Goal: Information Seeking & Learning: Learn about a topic

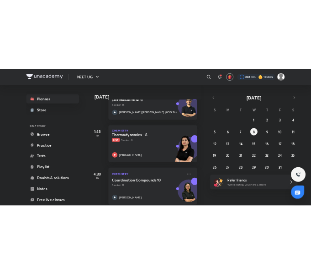
scroll to position [172, 7]
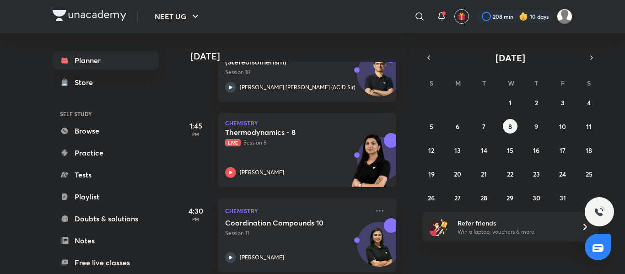
click at [316, 153] on div "Thermodynamics - 8 Live Session 8 [PERSON_NAME]" at bounding box center [297, 153] width 144 height 50
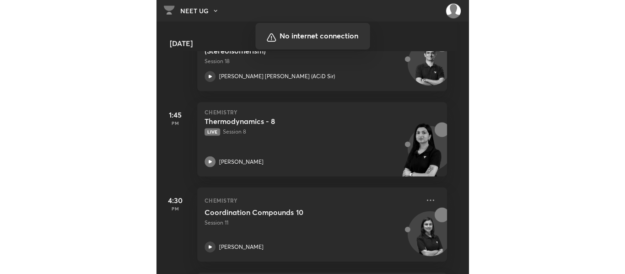
scroll to position [172, 7]
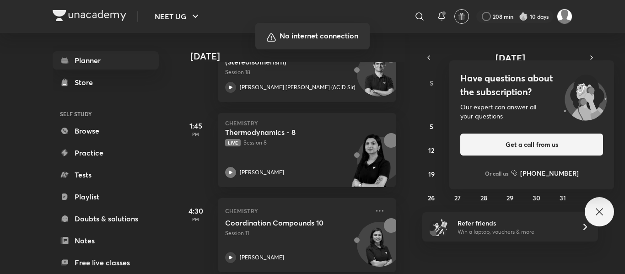
click at [532, 241] on div at bounding box center [312, 137] width 625 height 274
click at [320, 157] on div at bounding box center [312, 137] width 625 height 274
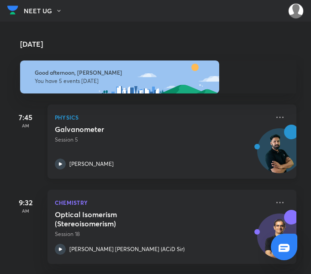
scroll to position [259, 0]
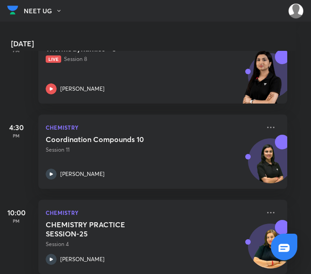
scroll to position [259, 9]
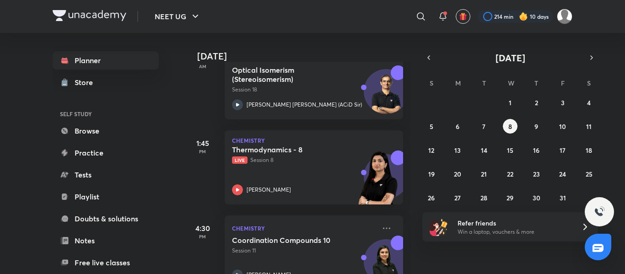
scroll to position [156, 0]
click at [330, 164] on div "Thermodynamics - 8 Live Session 8 Akansha Karnwal" at bounding box center [304, 170] width 144 height 50
